Goal: Information Seeking & Learning: Understand process/instructions

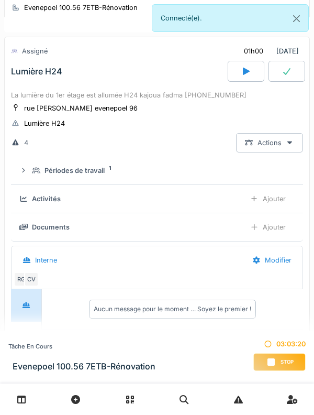
scroll to position [257, 0]
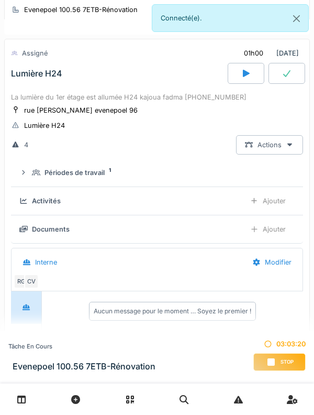
click at [34, 84] on div "Lumière H24" at bounding box center [118, 73] width 219 height 21
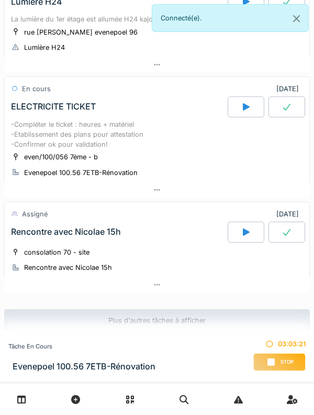
scroll to position [347, 0]
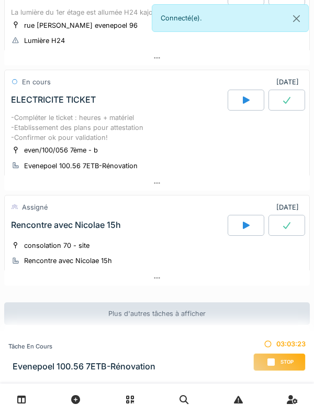
click at [126, 249] on div "consolation 70 - site Rencontre avec Nicolae 15h" at bounding box center [157, 253] width 292 height 26
click at [143, 255] on div "consolation 70 - site Rencontre avec Nicolae 15h" at bounding box center [157, 253] width 292 height 26
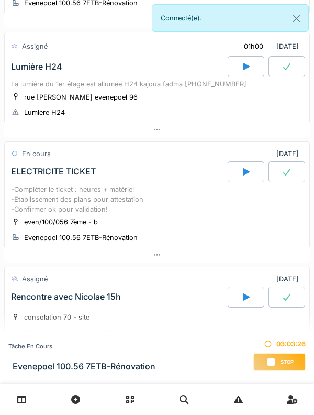
click at [130, 214] on div "-Compléter le ticket : heures + matériel -Etablissement des plans pour attestat…" at bounding box center [157, 199] width 292 height 30
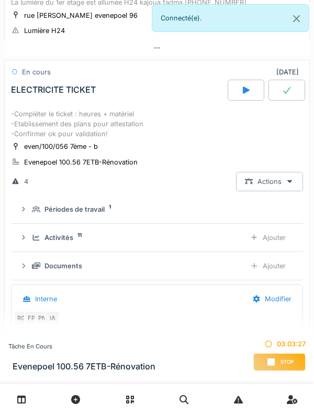
scroll to position [343, 0]
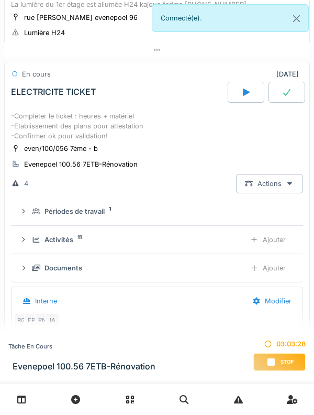
click at [101, 216] on div "Périodes de travail" at bounding box center [75, 211] width 60 height 10
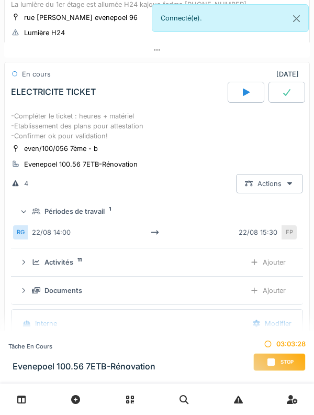
click at [97, 216] on div "Périodes de travail" at bounding box center [75, 211] width 60 height 10
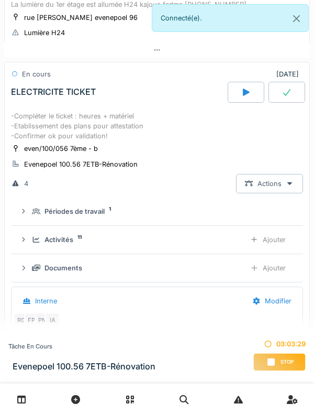
click at [75, 267] on details "Documents Ajouter" at bounding box center [157, 268] width 292 height 28
click at [78, 245] on div "Activités 11" at bounding box center [134, 240] width 205 height 10
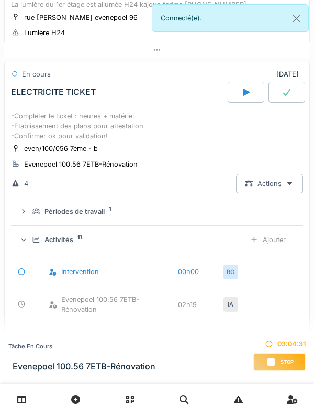
click at [59, 245] on div "Activités" at bounding box center [59, 240] width 29 height 10
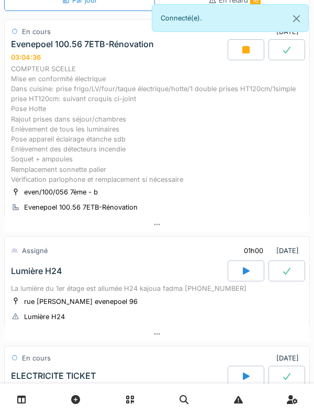
click at [94, 147] on div "COMPTEUR SCELLE Mise en conformité électrique Dans cuisine: prise frigo/LV/four…" at bounding box center [157, 124] width 292 height 120
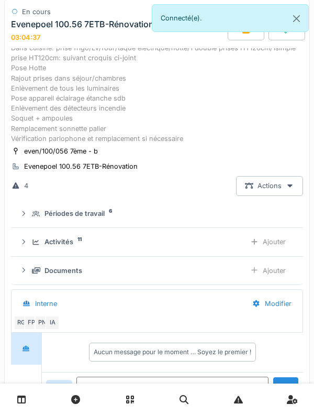
scroll to position [194, 0]
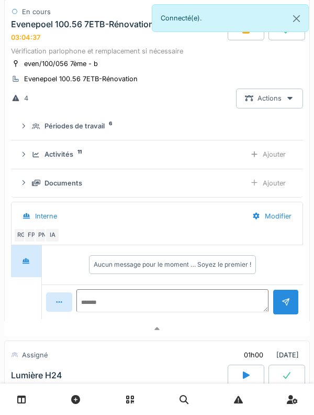
click at [76, 159] on div "Activités 11" at bounding box center [134, 154] width 205 height 10
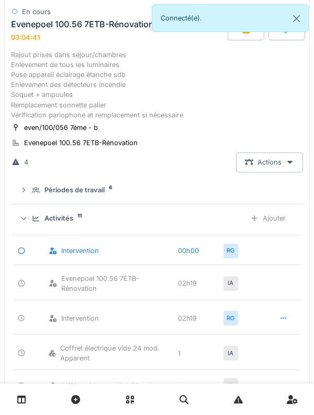
scroll to position [131, 0]
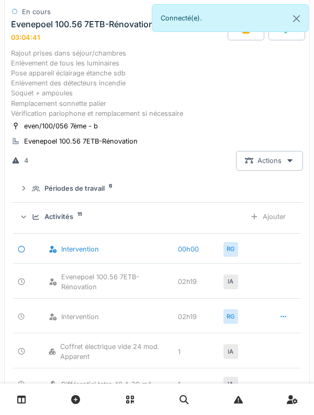
click at [56, 222] on div "Activités" at bounding box center [59, 217] width 29 height 10
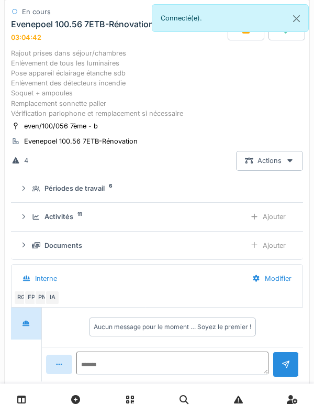
click at [70, 250] on div "Documents" at bounding box center [64, 245] width 38 height 10
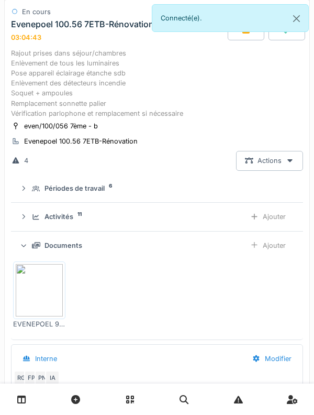
click at [65, 250] on div "Documents" at bounding box center [64, 245] width 38 height 10
